Goal: Task Accomplishment & Management: Complete application form

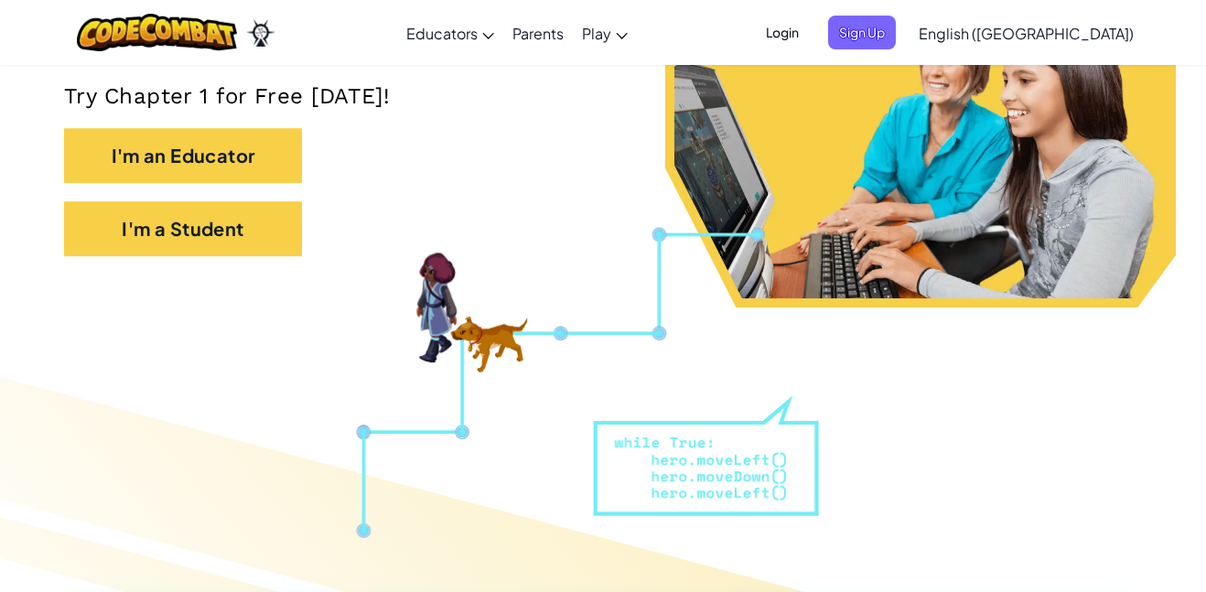
scroll to position [388, 0]
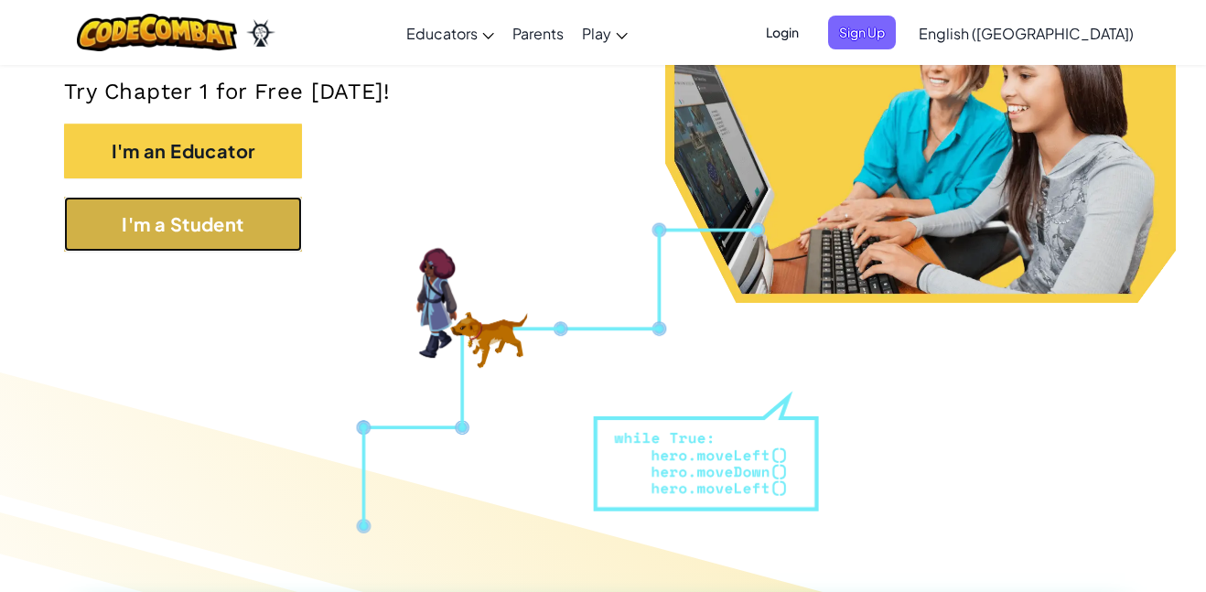
click at [230, 234] on button "I'm a Student" at bounding box center [183, 224] width 238 height 55
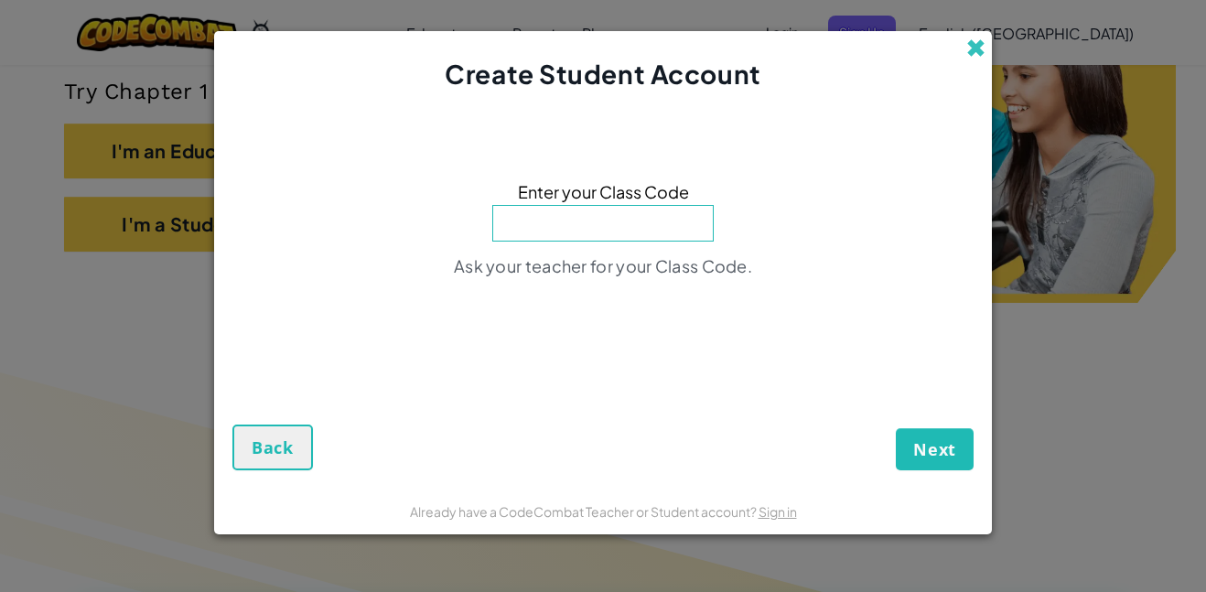
click at [973, 51] on span at bounding box center [975, 47] width 19 height 19
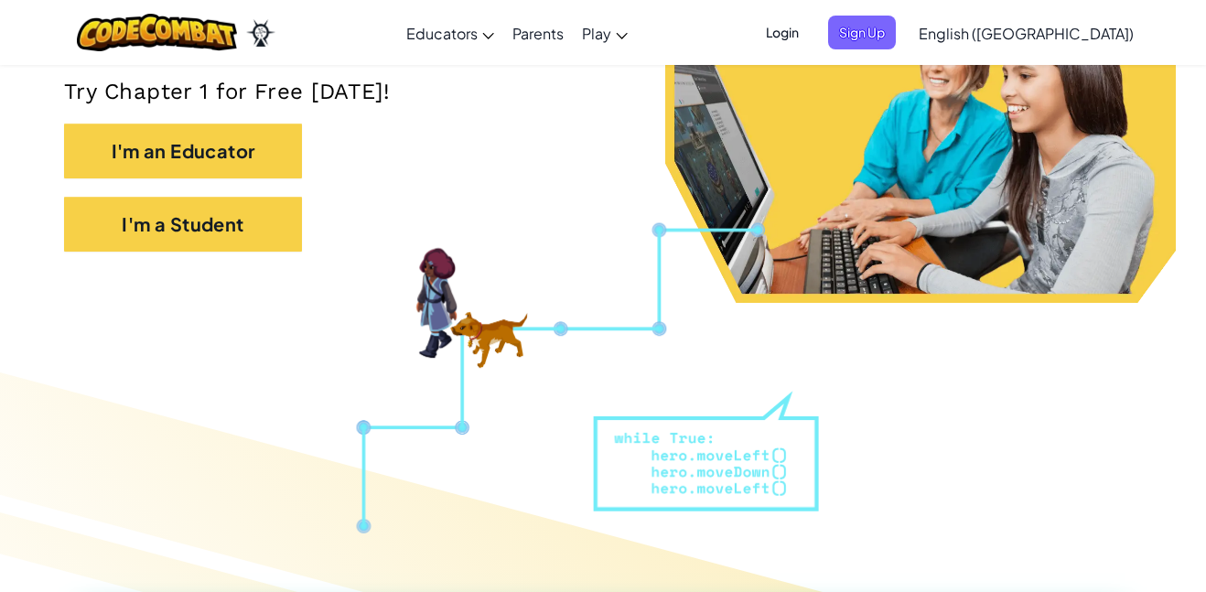
click at [810, 39] on span "Login" at bounding box center [782, 33] width 55 height 34
